Goal: Check status: Check status

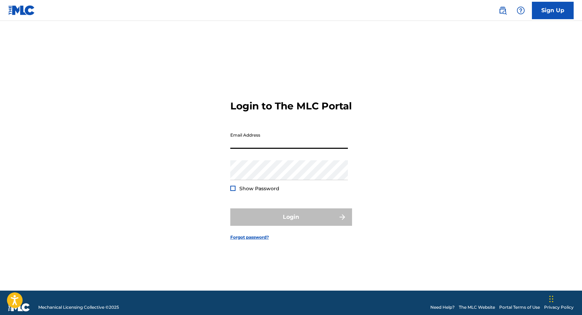
click at [254, 140] on input "Email Address" at bounding box center [289, 139] width 118 height 20
type input "[EMAIL_ADDRESS][DOMAIN_NAME]"
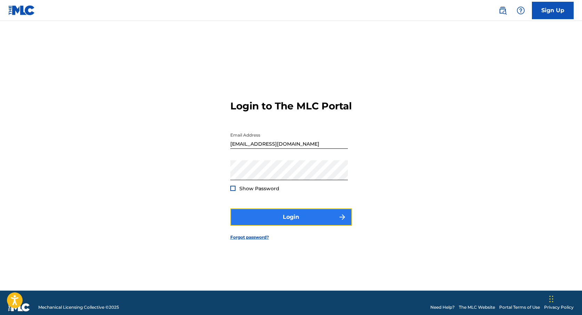
click at [282, 224] on button "Login" at bounding box center [291, 216] width 122 height 17
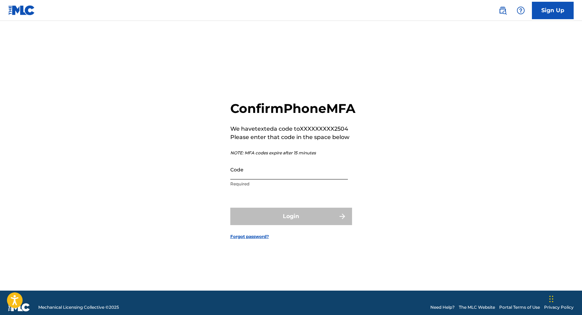
click at [238, 175] on input "Code" at bounding box center [289, 169] width 118 height 20
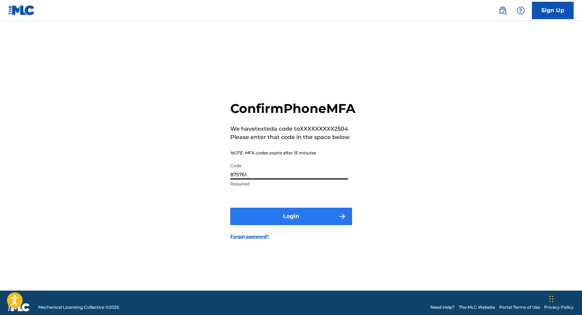
type input "875761"
click at [308, 219] on button "Login" at bounding box center [291, 215] width 122 height 17
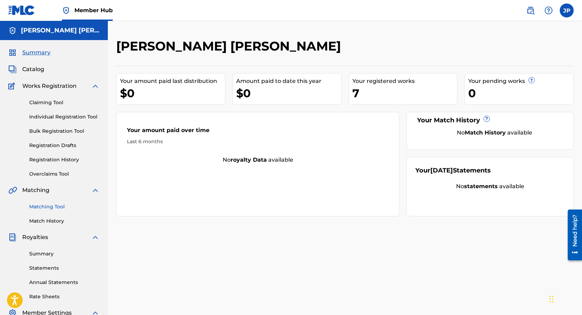
click at [47, 206] on link "Matching Tool" at bounding box center [64, 206] width 70 height 7
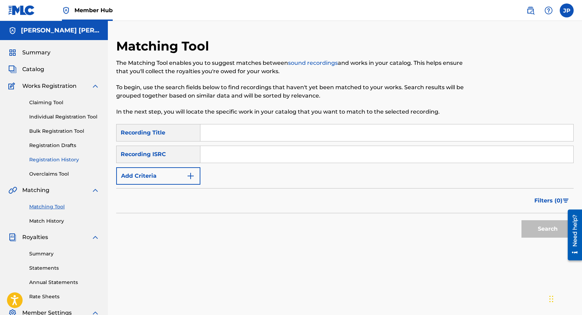
click at [52, 161] on link "Registration History" at bounding box center [64, 159] width 70 height 7
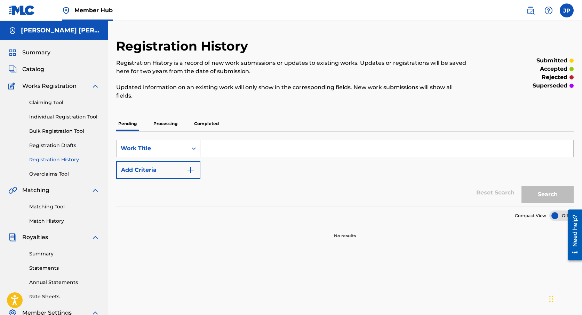
click at [152, 126] on p "Processing" at bounding box center [165, 123] width 28 height 15
click at [216, 121] on p "Completed" at bounding box center [206, 123] width 29 height 15
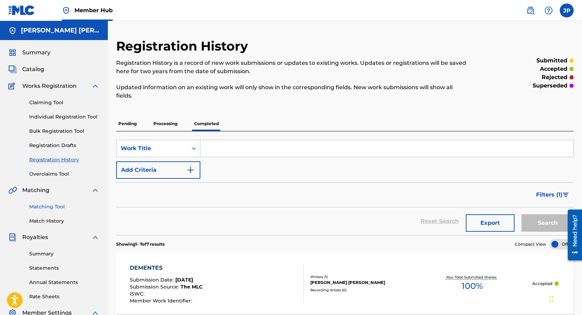
click at [57, 205] on link "Matching Tool" at bounding box center [64, 206] width 70 height 7
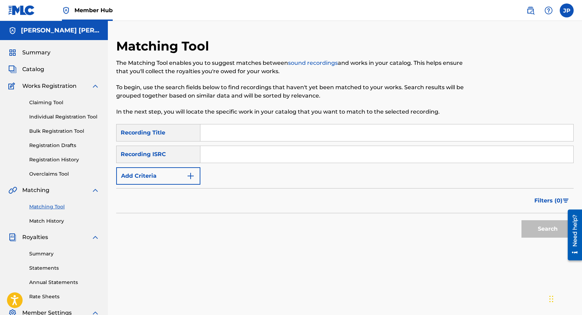
click at [225, 138] on input "Search Form" at bounding box center [386, 132] width 373 height 17
type input "Noches de Verano"
click at [236, 155] on input "Search Form" at bounding box center [386, 154] width 373 height 17
type input "MX5451800022"
click at [550, 226] on button "Search" at bounding box center [548, 228] width 52 height 17
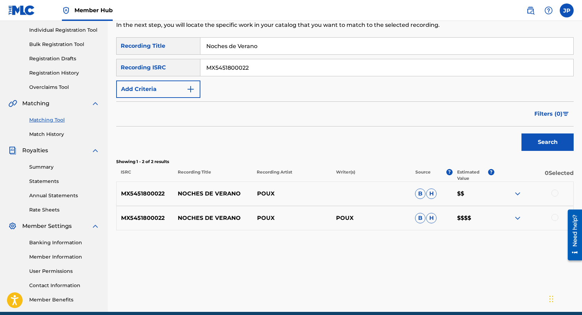
scroll to position [88, 0]
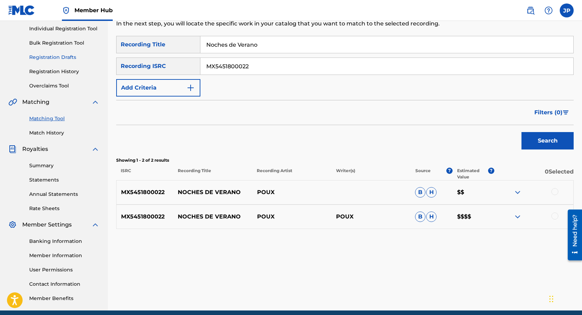
click at [61, 57] on link "Registration Drafts" at bounding box center [64, 57] width 70 height 7
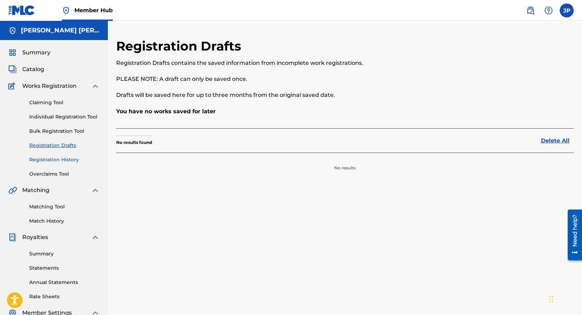
click at [60, 163] on link "Registration History" at bounding box center [64, 159] width 70 height 7
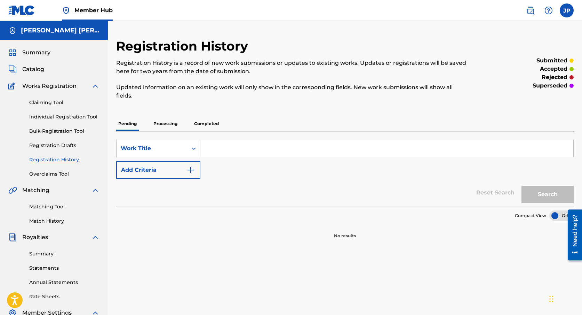
click at [159, 126] on p "Processing" at bounding box center [165, 123] width 28 height 15
click at [191, 126] on div "Pending Processing Completed" at bounding box center [345, 123] width 458 height 15
click at [220, 126] on p "Completed" at bounding box center [206, 123] width 29 height 15
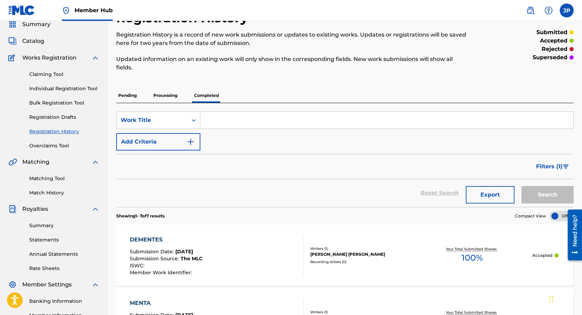
scroll to position [27, 0]
